Goal: Task Accomplishment & Management: Manage account settings

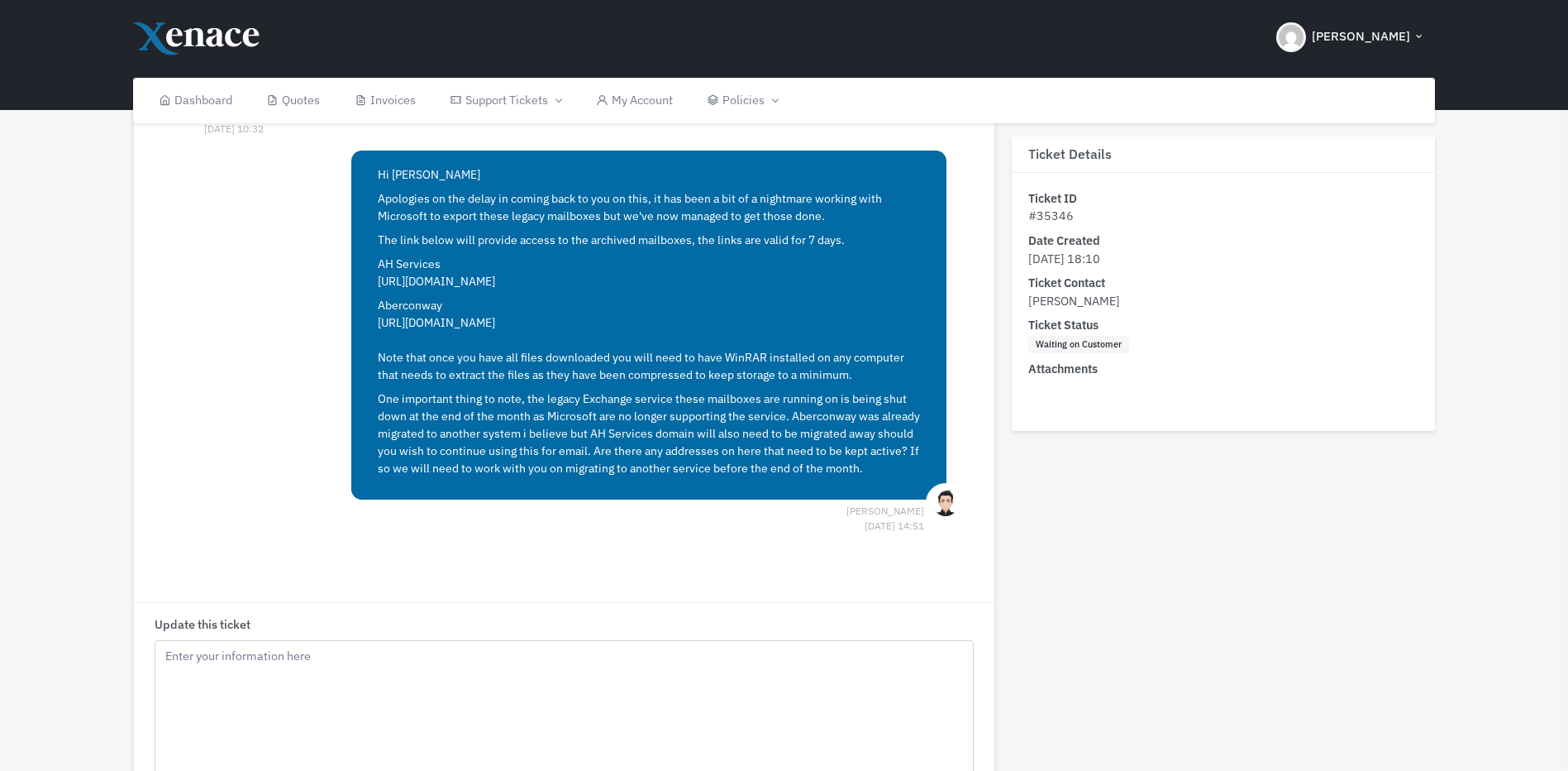
scroll to position [74, 0]
click at [683, 98] on link "My Account" at bounding box center [634, 101] width 111 height 46
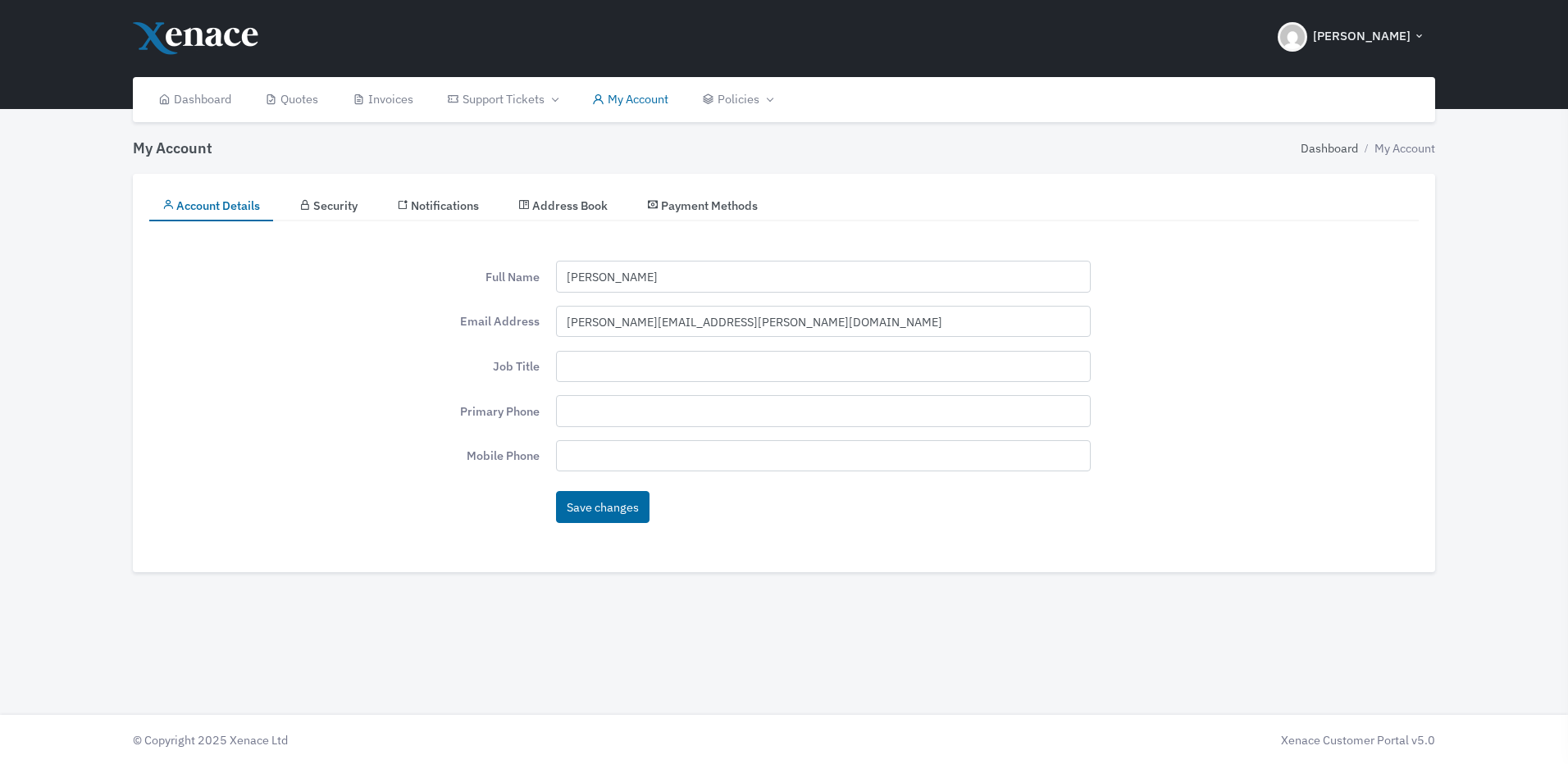
click at [608, 208] on span "Address Book" at bounding box center [569, 205] width 76 height 15
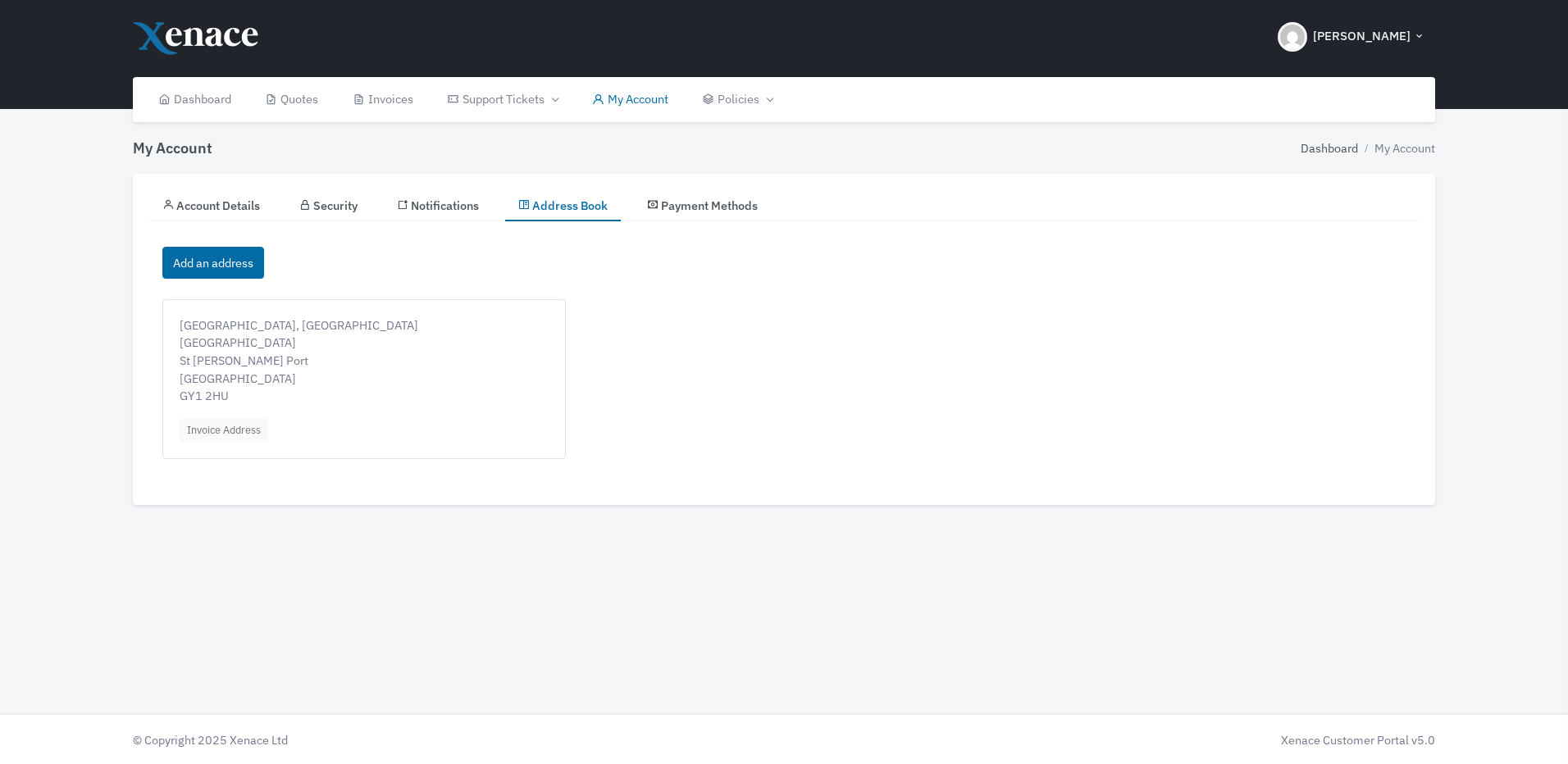
click at [448, 203] on span "Notifications" at bounding box center [445, 205] width 68 height 15
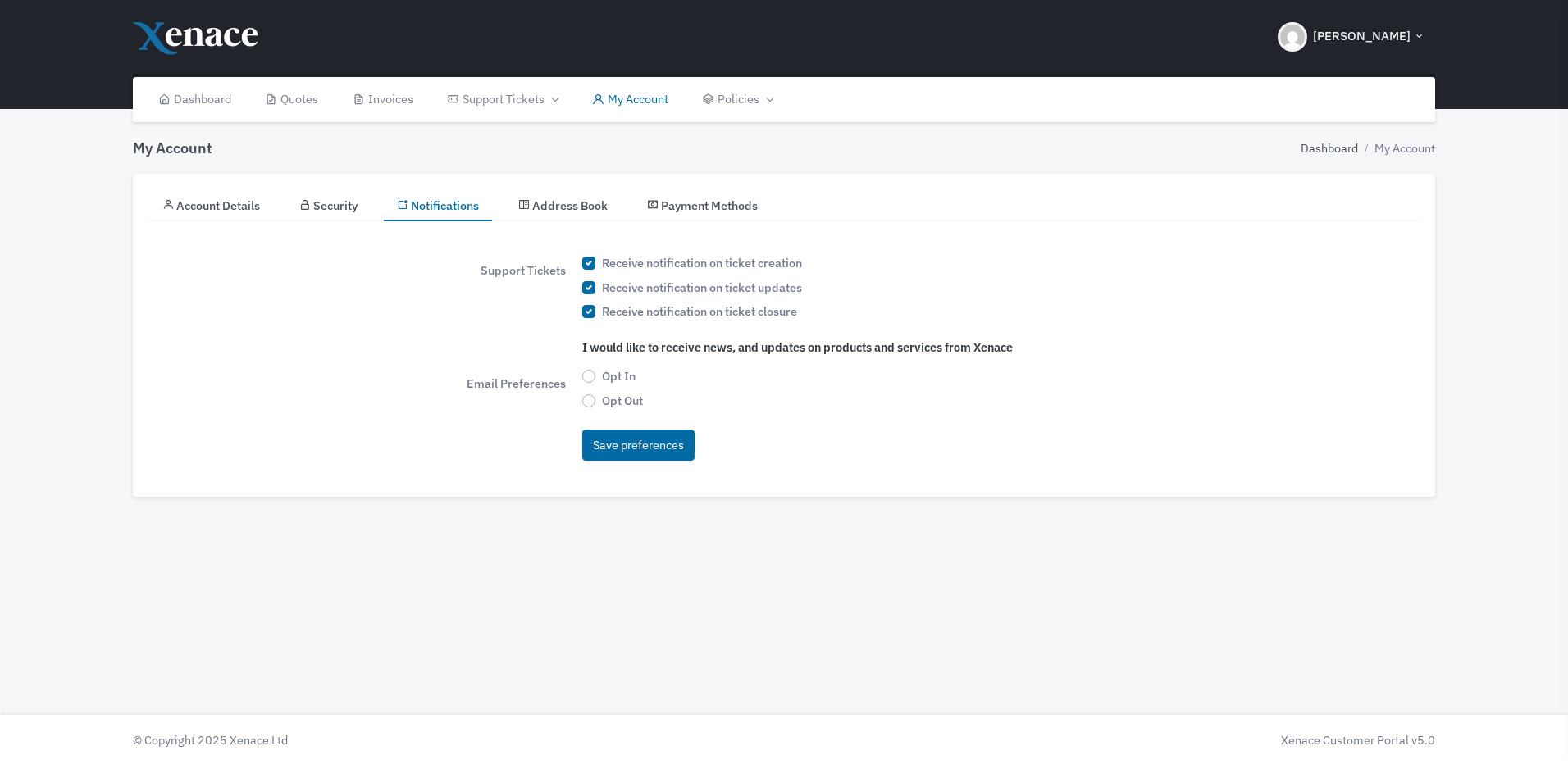
click at [696, 214] on link "Payment Methods" at bounding box center [702, 206] width 137 height 31
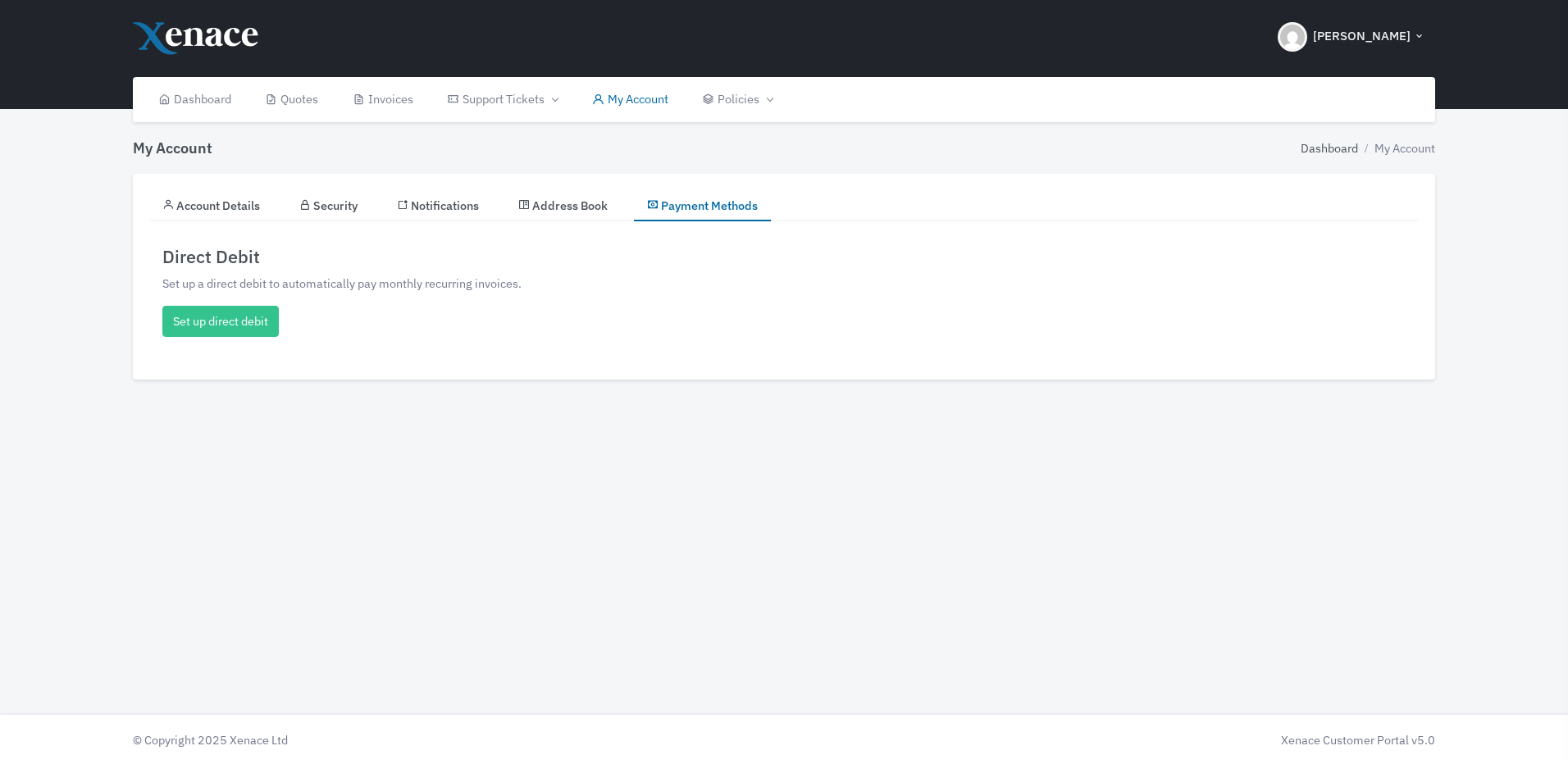
click at [315, 202] on link "Security" at bounding box center [328, 206] width 85 height 31
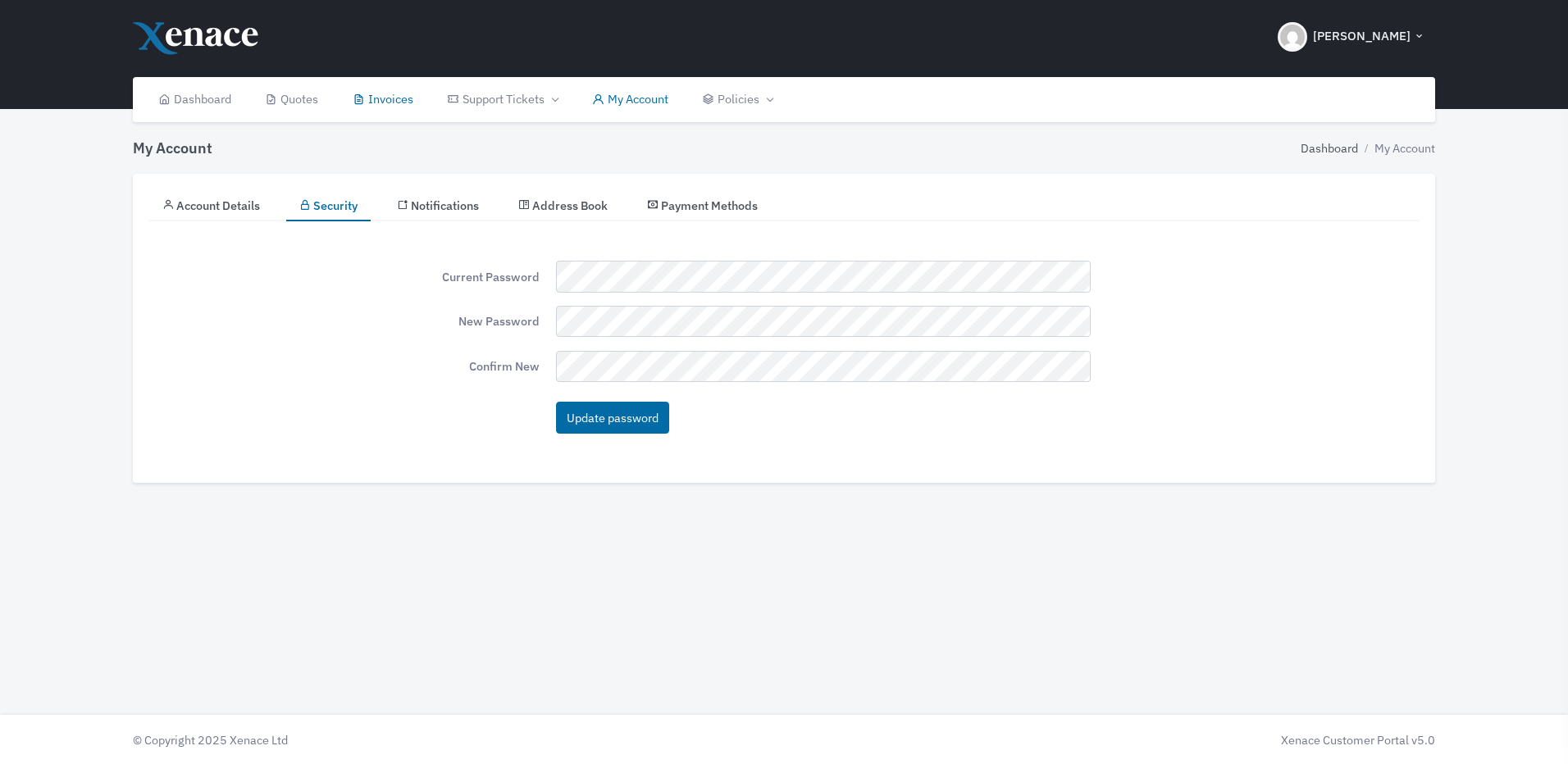
click at [400, 104] on link "Invoices" at bounding box center [382, 100] width 95 height 45
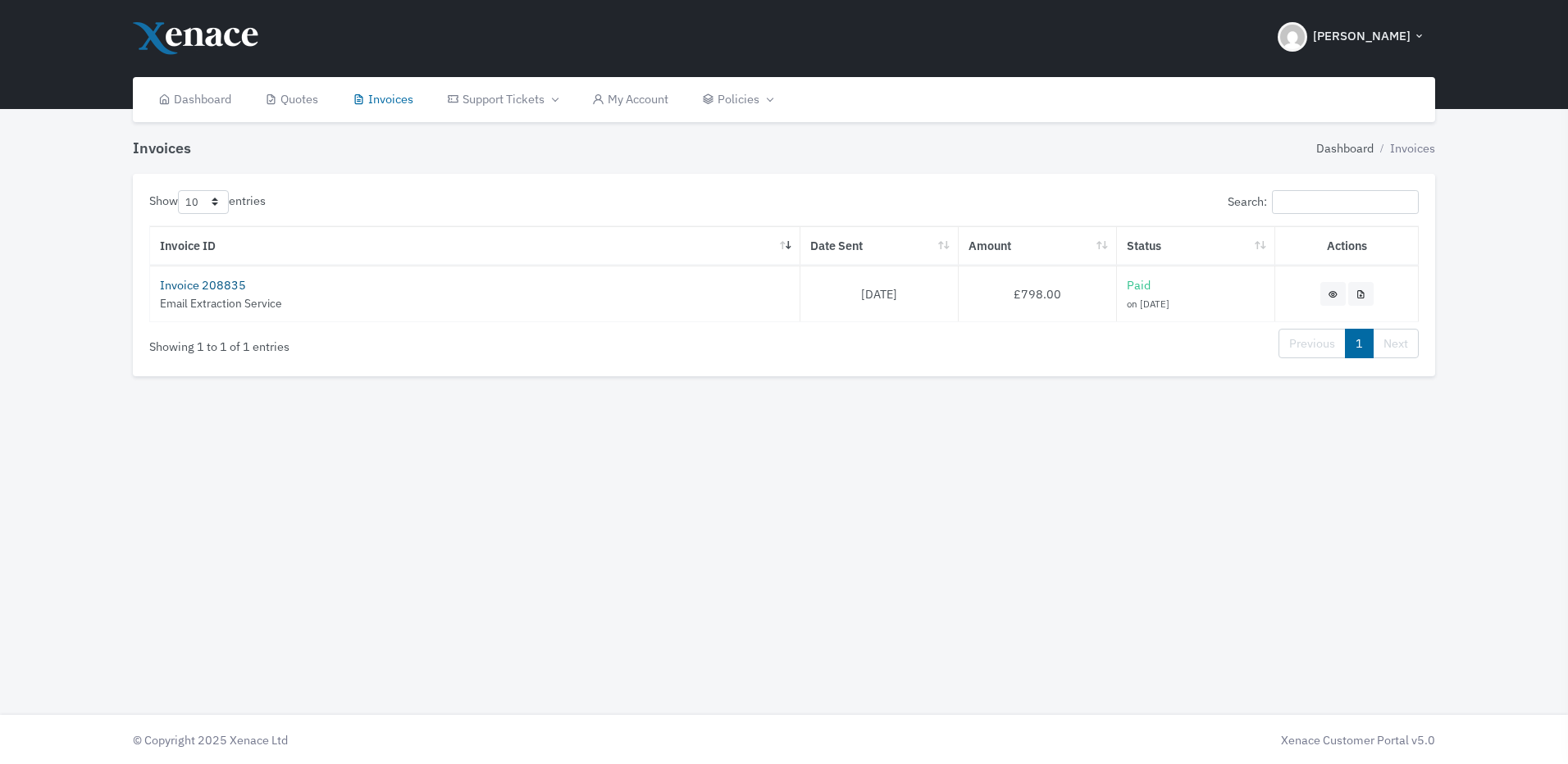
click at [233, 279] on link "Invoice 208835" at bounding box center [202, 284] width 86 height 15
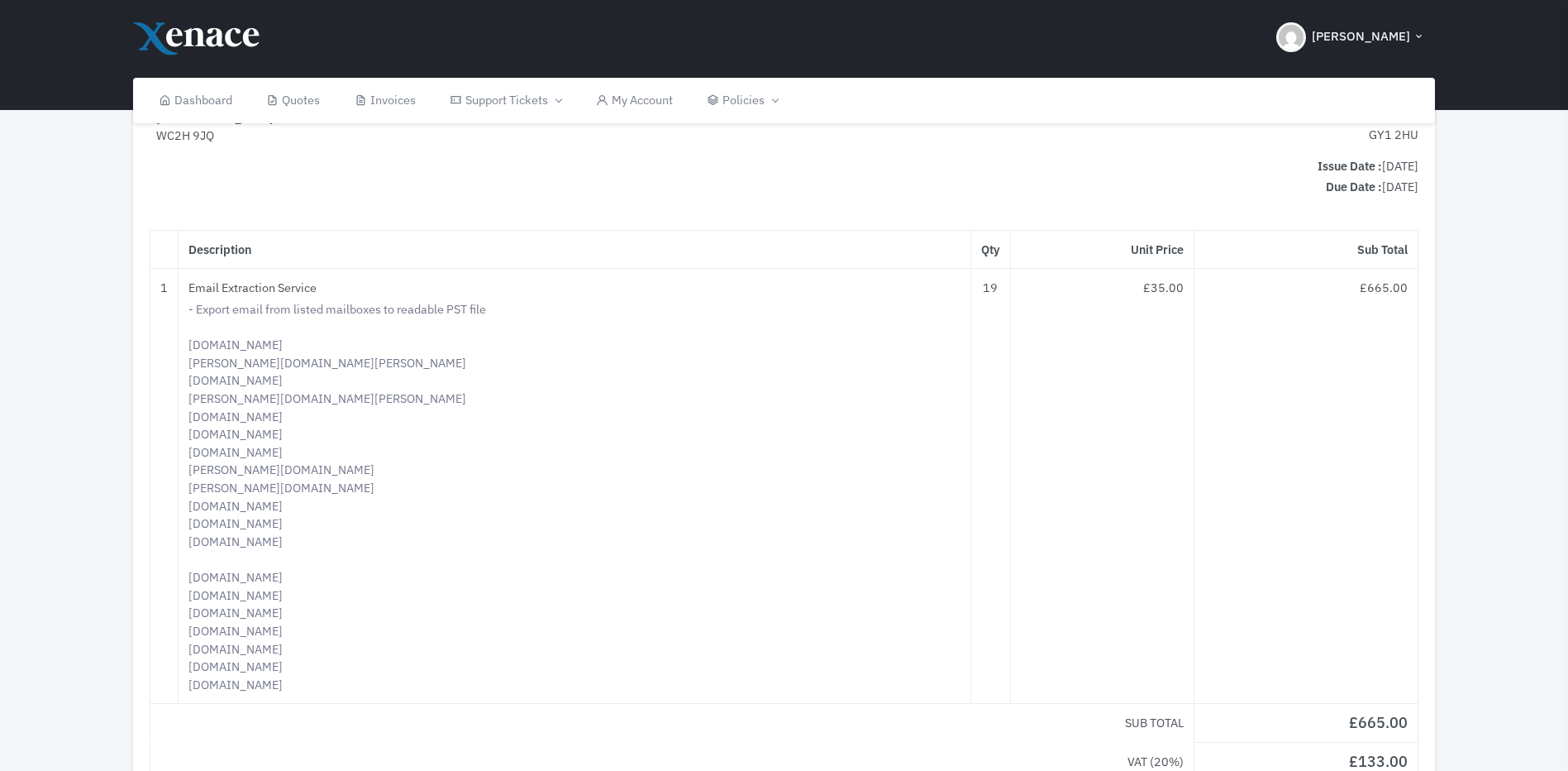
scroll to position [248, 0]
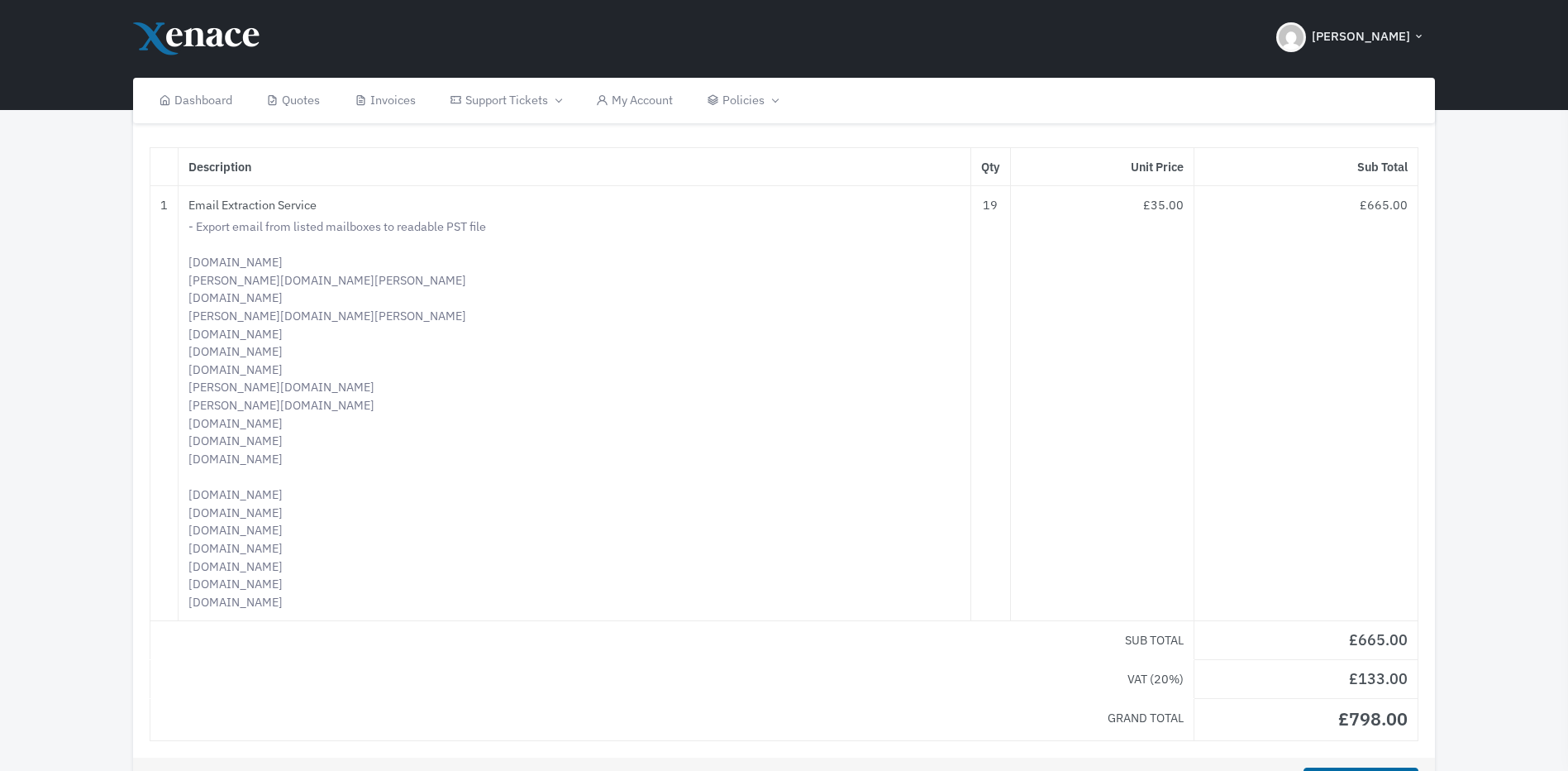
drag, startPoint x: 339, startPoint y: 461, endPoint x: 181, endPoint y: 261, distance: 254.9
click at [181, 261] on td "Email Extraction Service - Export email from listed mailboxes to readable PST f…" at bounding box center [574, 403] width 793 height 435
copy div "[PERSON_NAME][DOMAIN_NAME] [PERSON_NAME][DOMAIN_NAME][PERSON_NAME] [DOMAIN_NAME…"
